Goal: Transaction & Acquisition: Purchase product/service

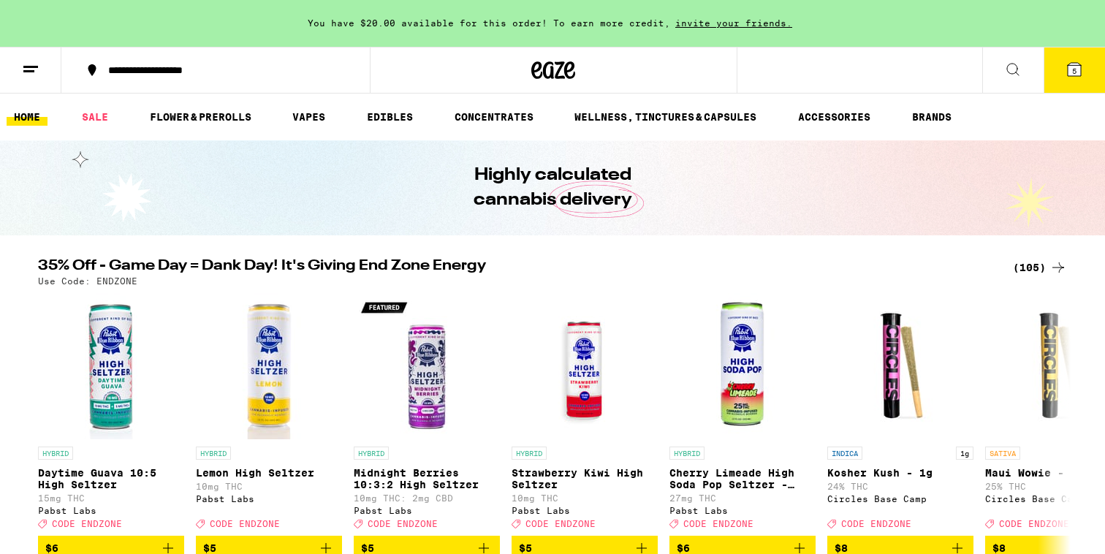
click at [1039, 265] on div "(105)" at bounding box center [1040, 268] width 54 height 18
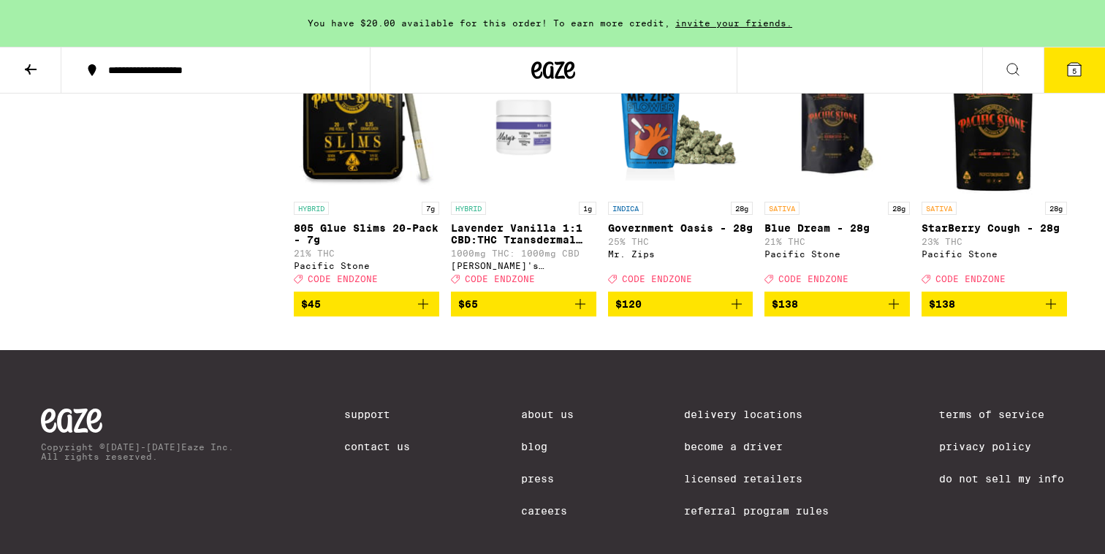
scroll to position [5801, 0]
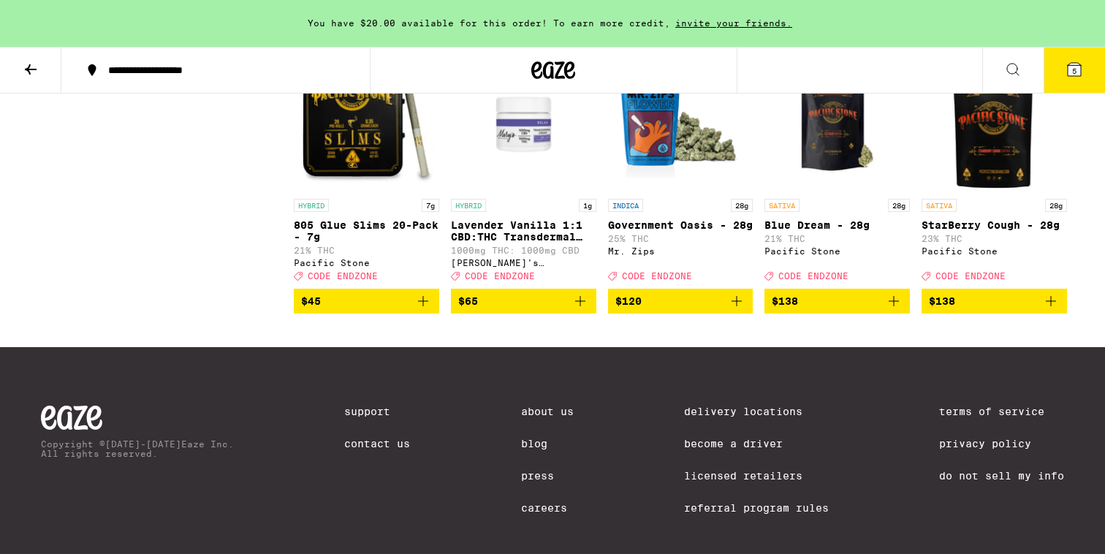
click at [964, 192] on img "Open page for StarBerry Cough - 28g from Pacific Stone" at bounding box center [994, 118] width 145 height 146
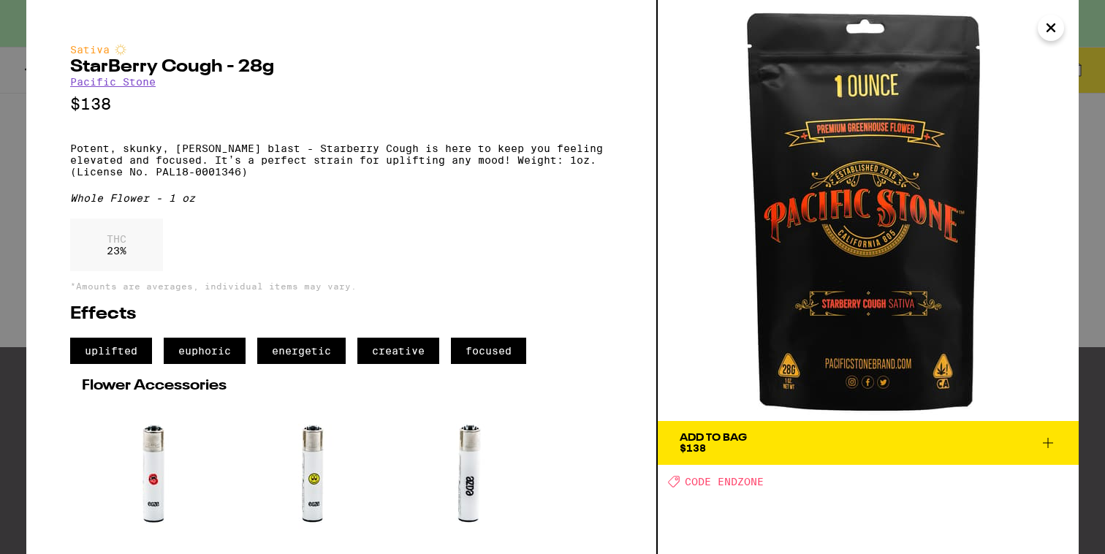
click at [1048, 22] on icon "Close" at bounding box center [1051, 28] width 18 height 22
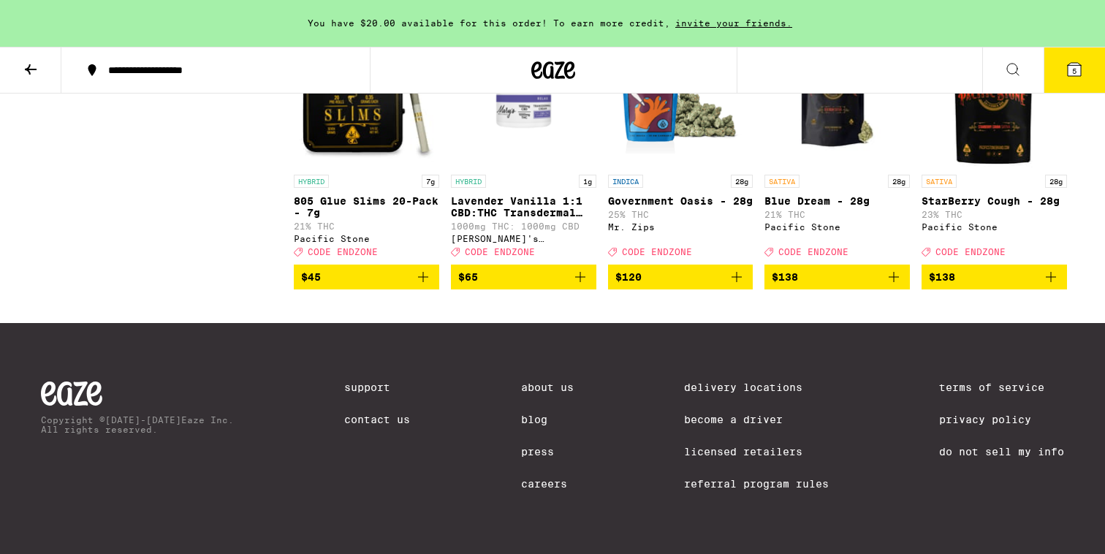
scroll to position [5984, 0]
click at [969, 153] on img "Open page for StarBerry Cough - 28g from Pacific Stone" at bounding box center [994, 94] width 145 height 146
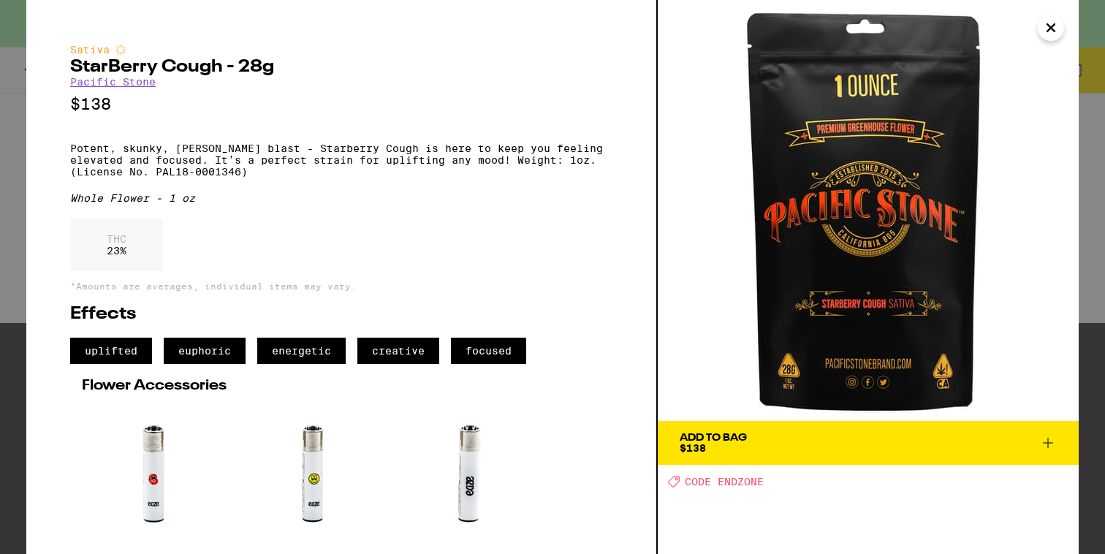
click at [1043, 33] on icon "Close" at bounding box center [1051, 28] width 18 height 22
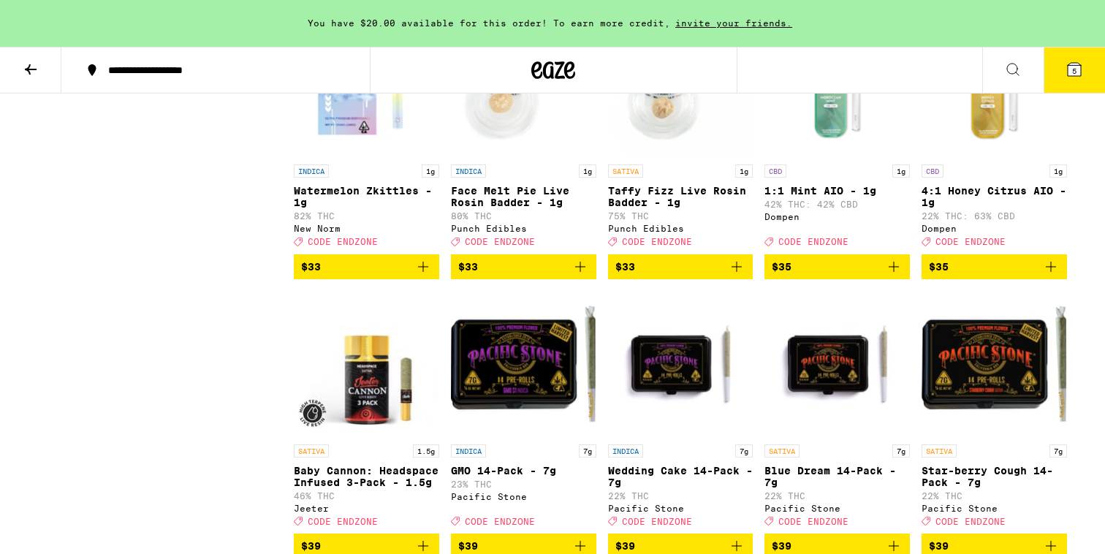
scroll to position [3838, 0]
